Goal: Entertainment & Leisure: Consume media (video, audio)

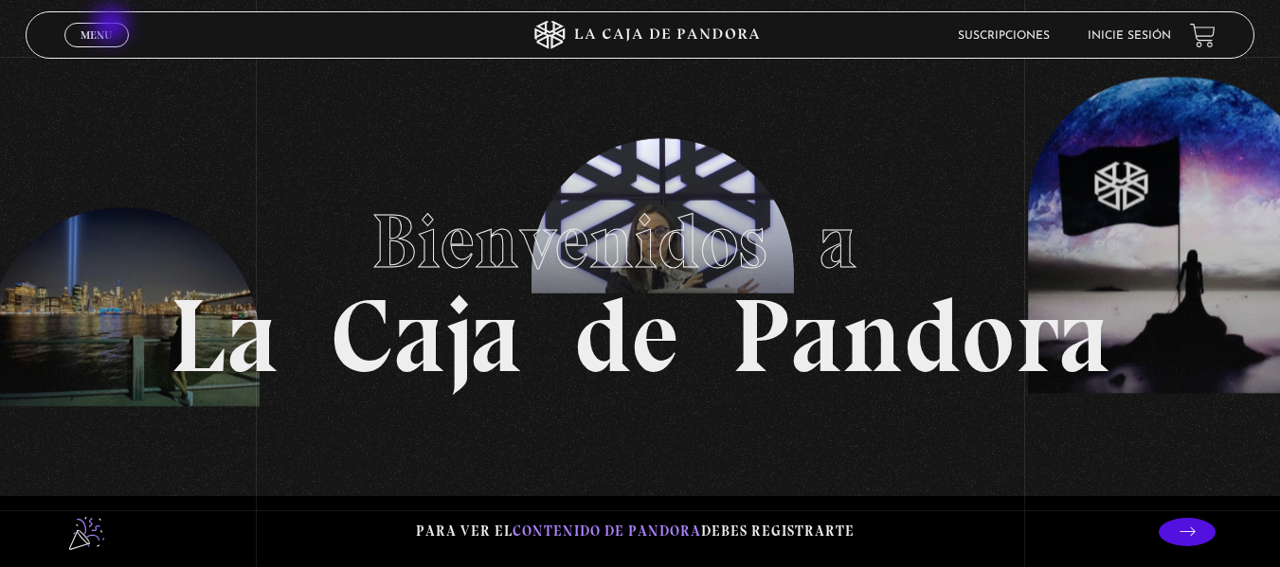
click at [113, 27] on link "Menu Cerrar" at bounding box center [96, 35] width 64 height 25
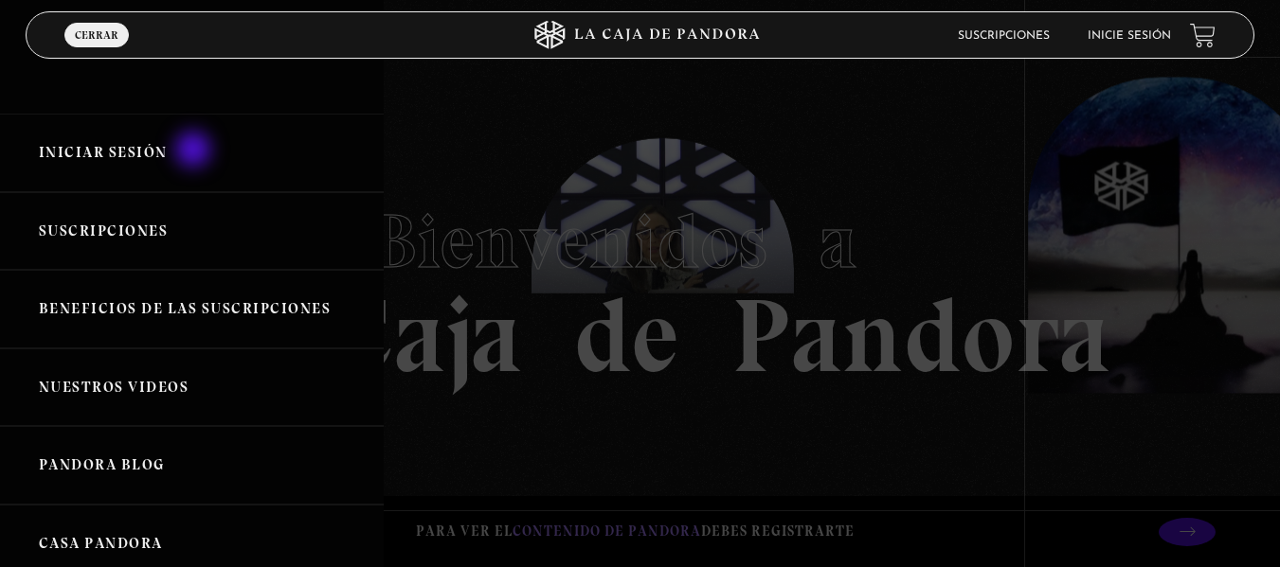
click at [195, 152] on link "Iniciar Sesión" at bounding box center [192, 153] width 384 height 79
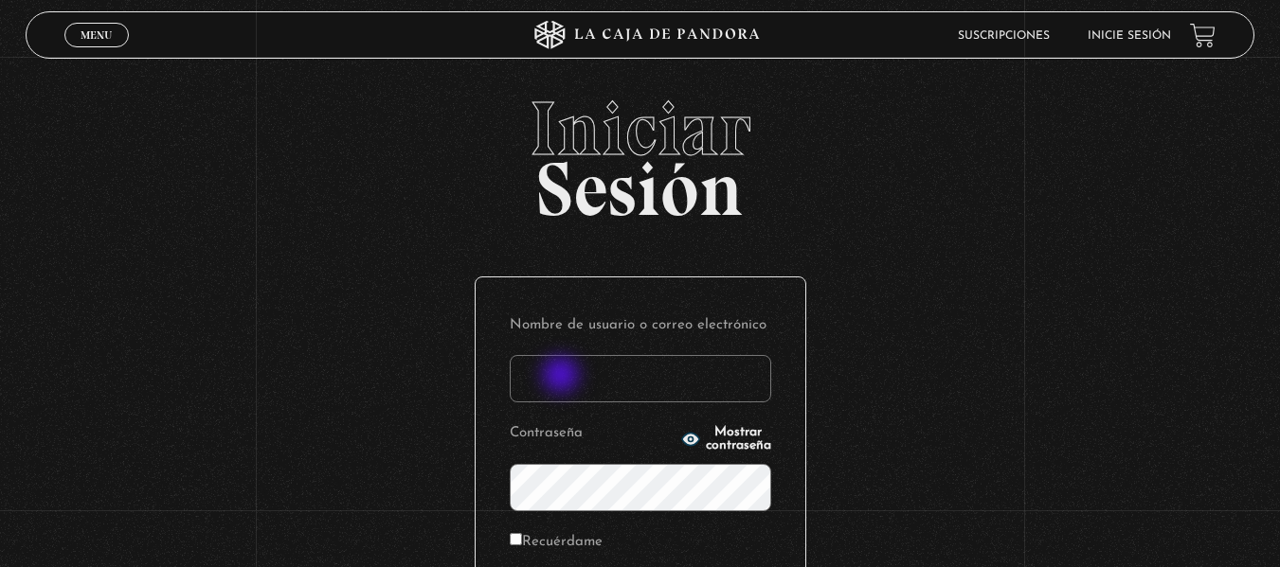
click at [563, 377] on input "Nombre de usuario o correo electrónico" at bounding box center [640, 378] width 261 height 47
type input "[EMAIL_ADDRESS][DOMAIN_NAME]"
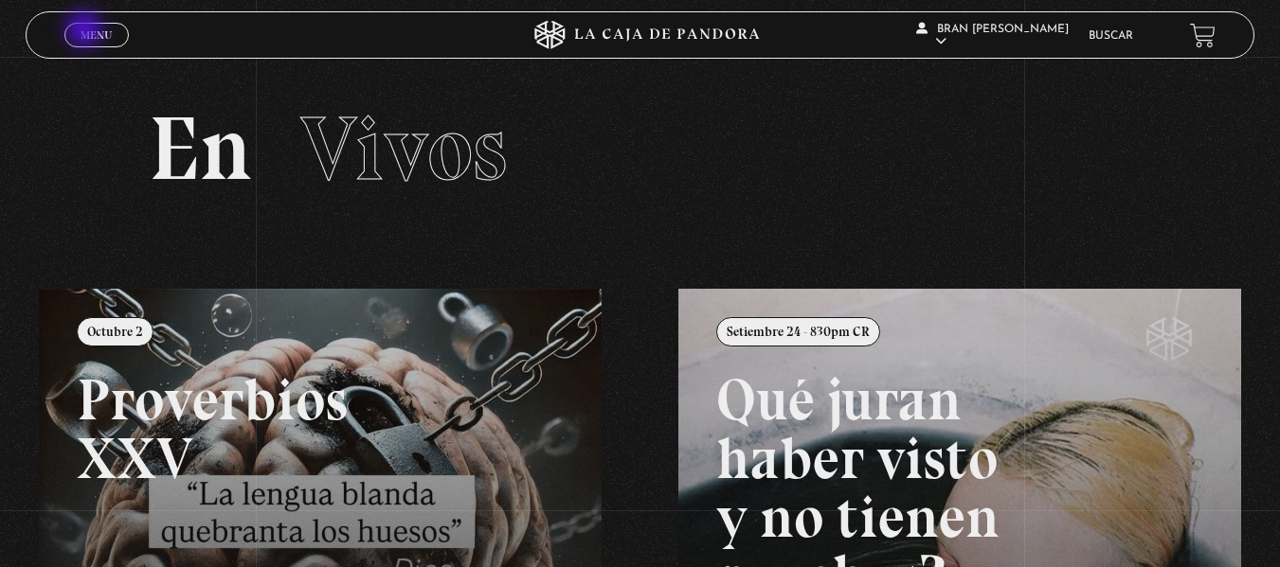
click at [86, 31] on span "Menu" at bounding box center [96, 34] width 31 height 11
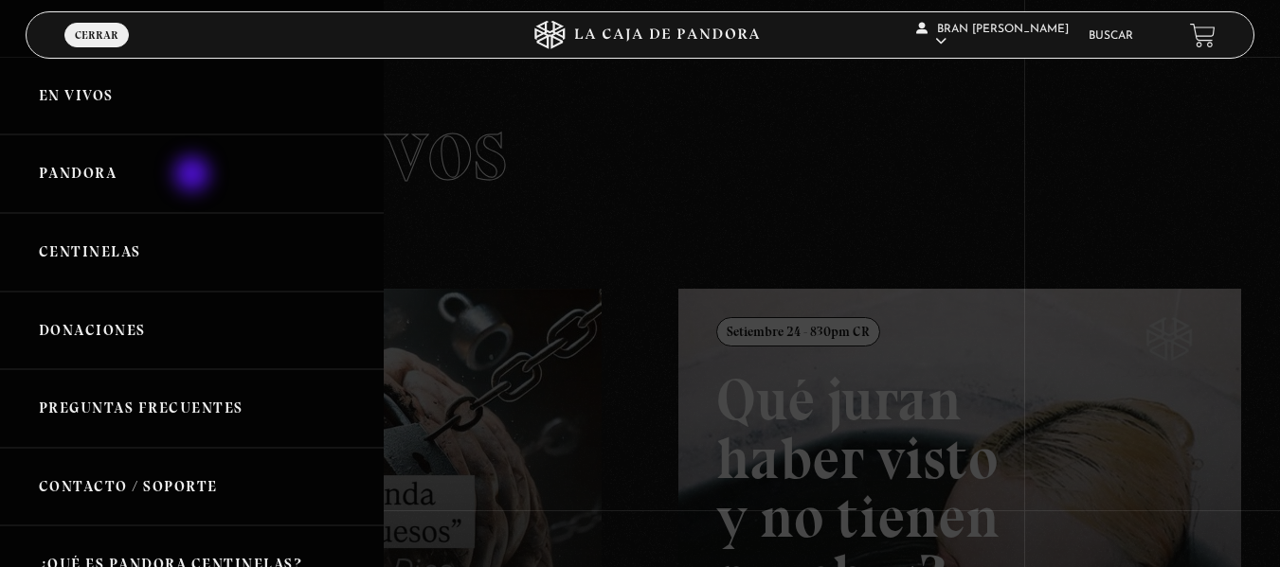
click at [194, 176] on link "Pandora" at bounding box center [192, 174] width 384 height 79
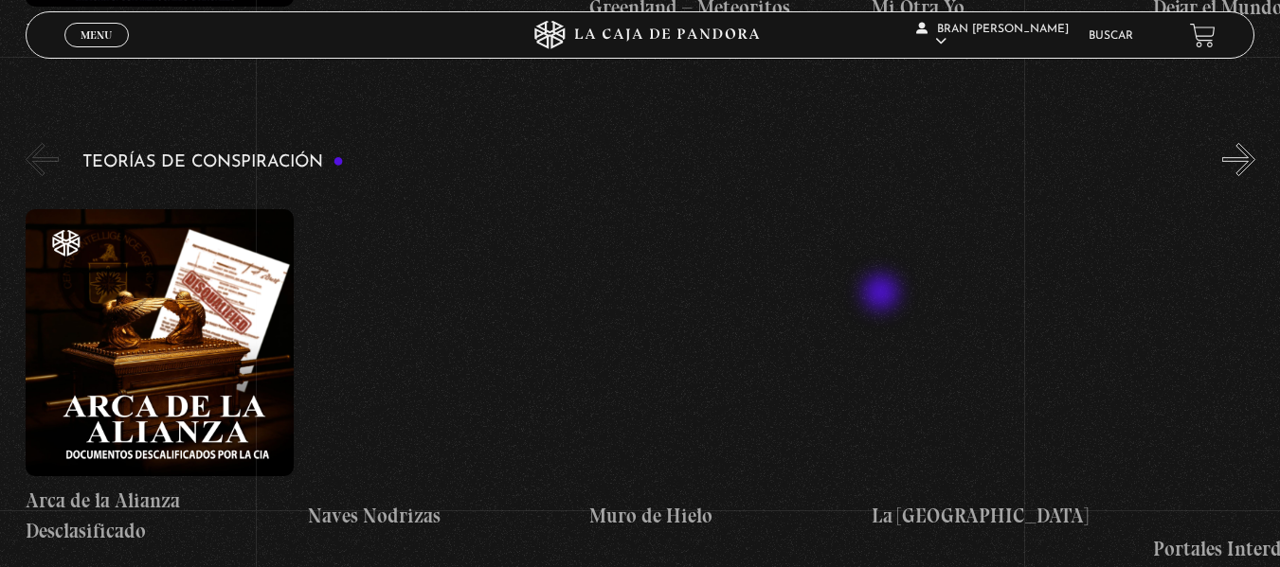
scroll to position [3802, 0]
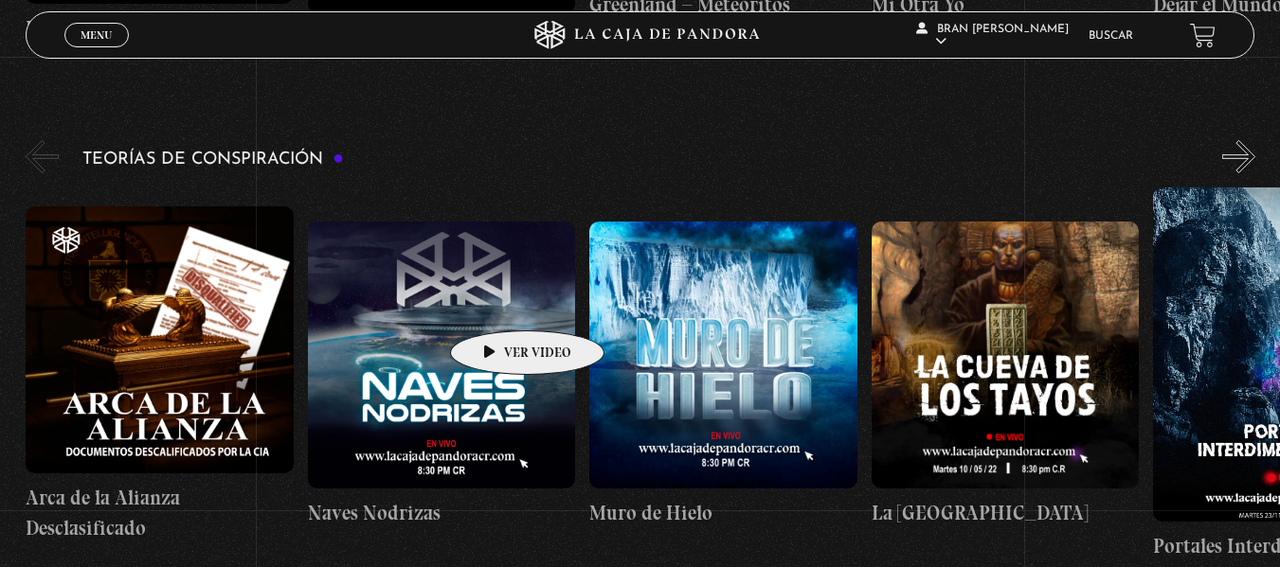
click at [497, 302] on figure at bounding box center [442, 356] width 268 height 268
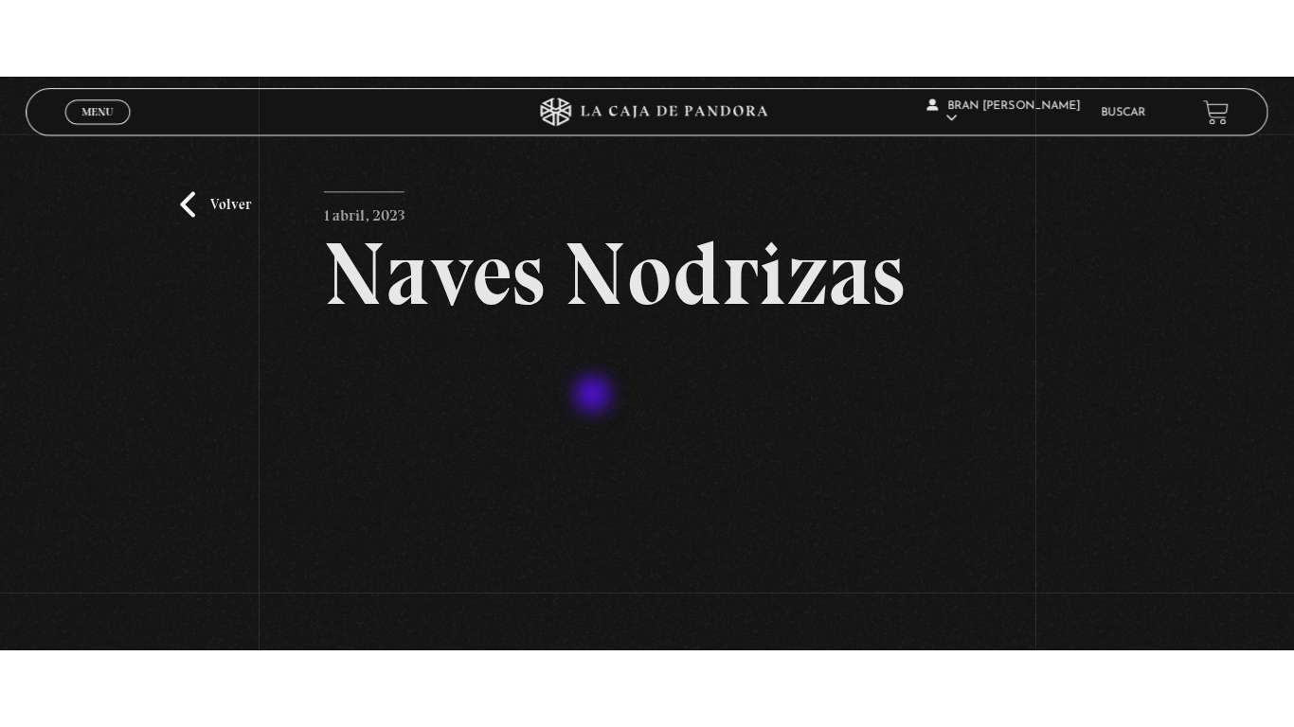
scroll to position [130, 0]
